Goal: Task Accomplishment & Management: Complete application form

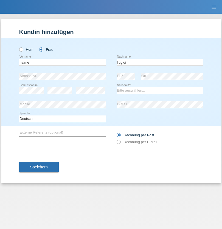
type input "llugiqi"
select select "CH"
radio input "true"
click at [62, 62] on input "text" at bounding box center [62, 62] width 86 height 7
type input "Zachariasz"
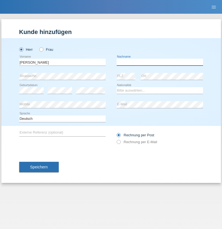
click at [160, 62] on input "text" at bounding box center [160, 62] width 86 height 7
type input "Komorowski"
select select "PL"
select select "C"
select select "11"
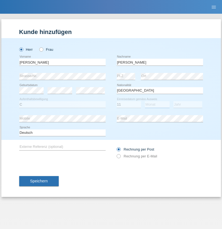
select select "01"
select select "2007"
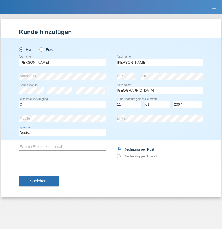
select select "en"
